Goal: Task Accomplishment & Management: Manage account settings

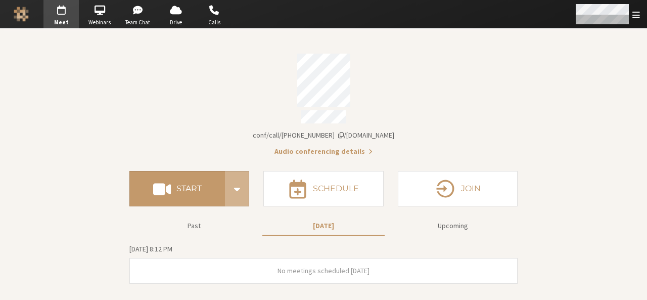
click at [641, 16] on div "Open menu" at bounding box center [607, 14] width 80 height 28
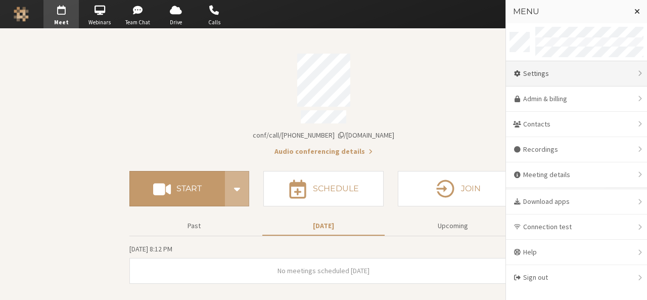
click at [565, 79] on div "Settings" at bounding box center [576, 73] width 141 height 25
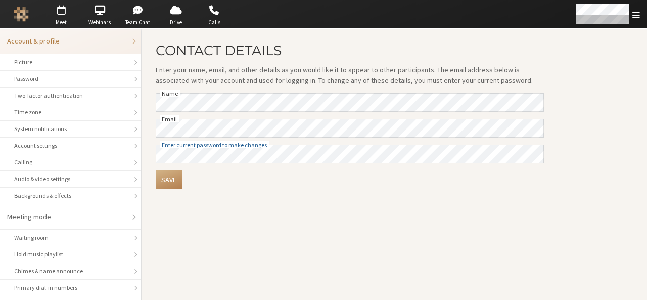
scroll to position [143, 0]
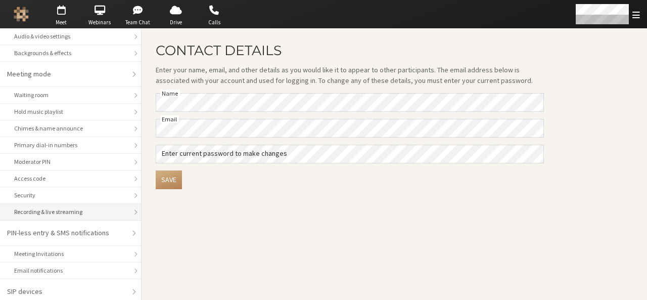
click at [57, 204] on li "Recording & live streaming" at bounding box center [70, 212] width 141 height 17
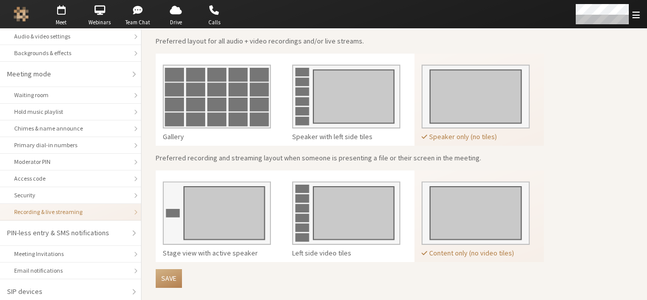
scroll to position [297, 0]
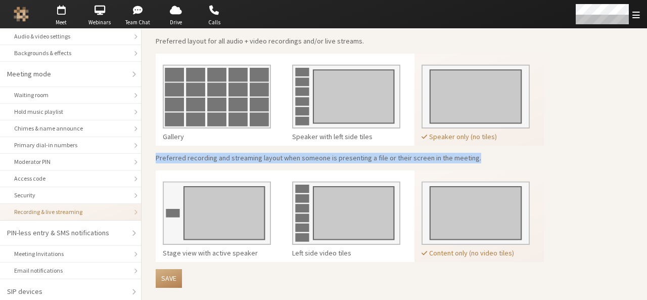
drag, startPoint x: 475, startPoint y: 151, endPoint x: 153, endPoint y: 156, distance: 322.7
click at [153, 156] on main "Recording & Live Streaming Manage the recording and live streaming settings for…" at bounding box center [395, 16] width 506 height 571
copy p "Preferred recording and streaming layout when someone is presenting a file or t…"
